Goal: Task Accomplishment & Management: Use online tool/utility

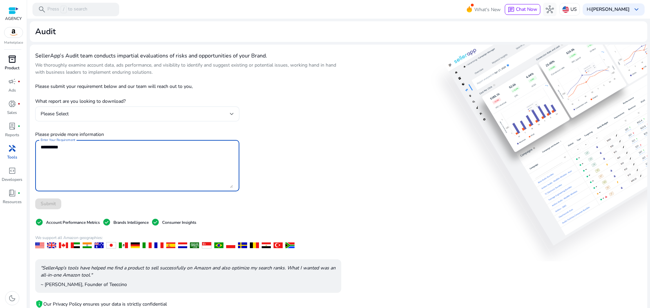
click at [16, 65] on link "inventory_2 Product" at bounding box center [12, 65] width 24 height 22
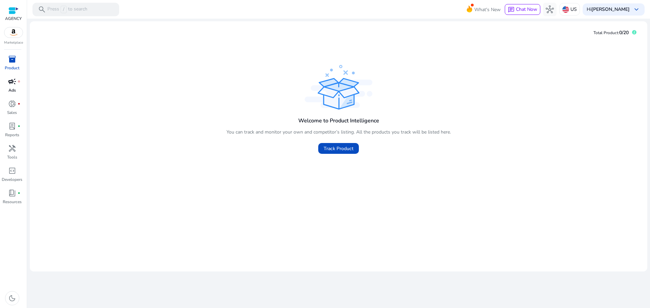
click at [12, 86] on span "campaign" at bounding box center [12, 82] width 8 height 8
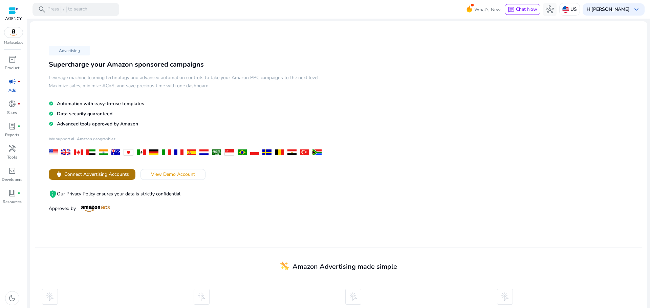
click at [124, 175] on span "Connect Advertising Accounts" at bounding box center [96, 174] width 65 height 7
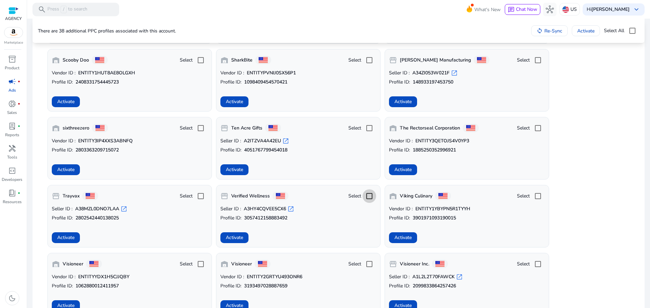
scroll to position [609, 0]
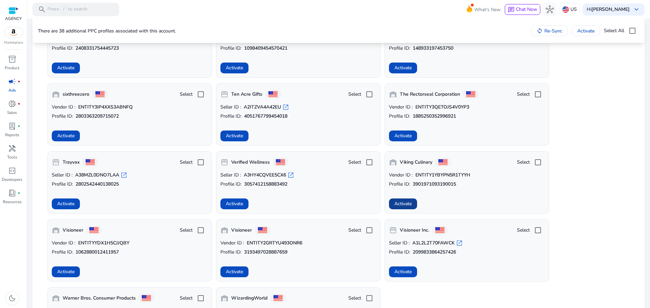
click at [414, 201] on span at bounding box center [403, 204] width 28 height 16
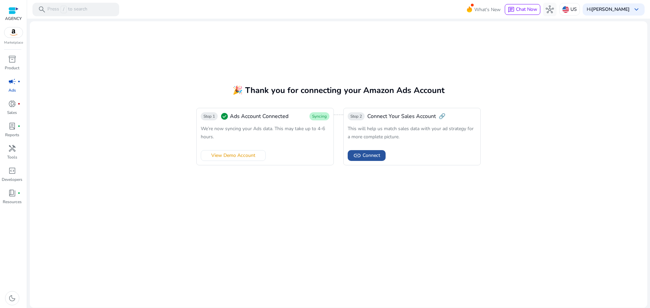
click at [361, 156] on span "link" at bounding box center [357, 156] width 8 height 8
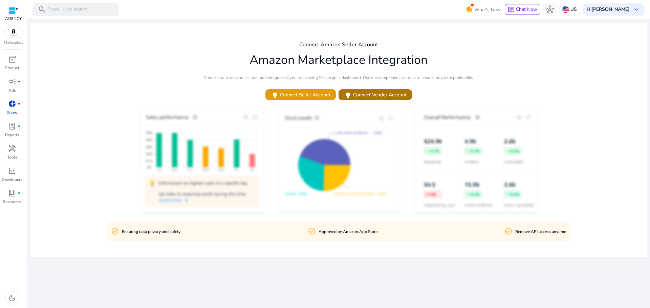
click at [351, 91] on span "power" at bounding box center [348, 95] width 8 height 8
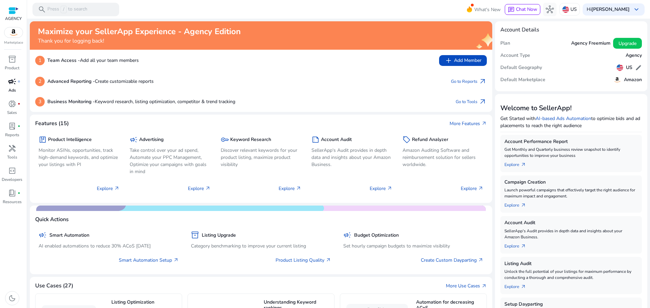
click at [13, 87] on link "campaign fiber_manual_record Ads" at bounding box center [12, 87] width 24 height 22
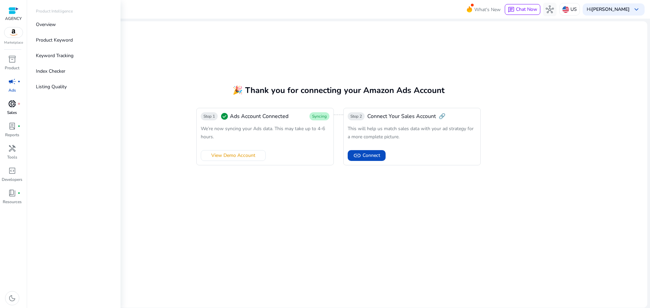
click at [9, 104] on span "donut_small" at bounding box center [12, 104] width 8 height 8
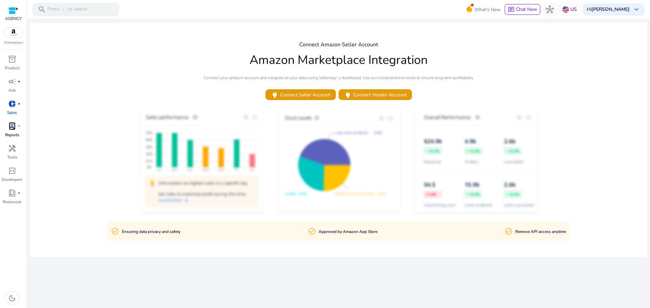
click at [15, 138] on p "Reports" at bounding box center [12, 135] width 14 height 6
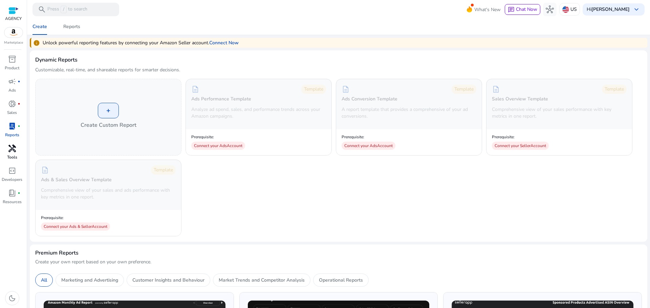
click at [15, 148] on span "handyman" at bounding box center [12, 149] width 8 height 8
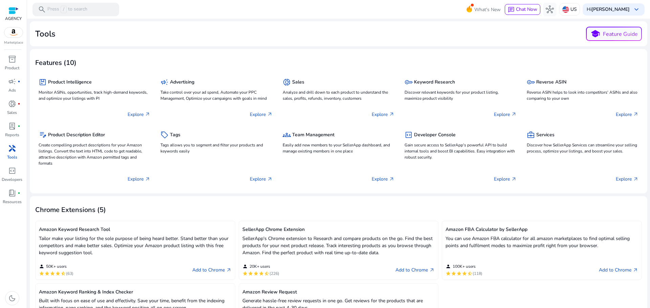
click at [234, 42] on mat-card "Tools school Feature Guide" at bounding box center [338, 33] width 617 height 25
